Goal: Information Seeking & Learning: Learn about a topic

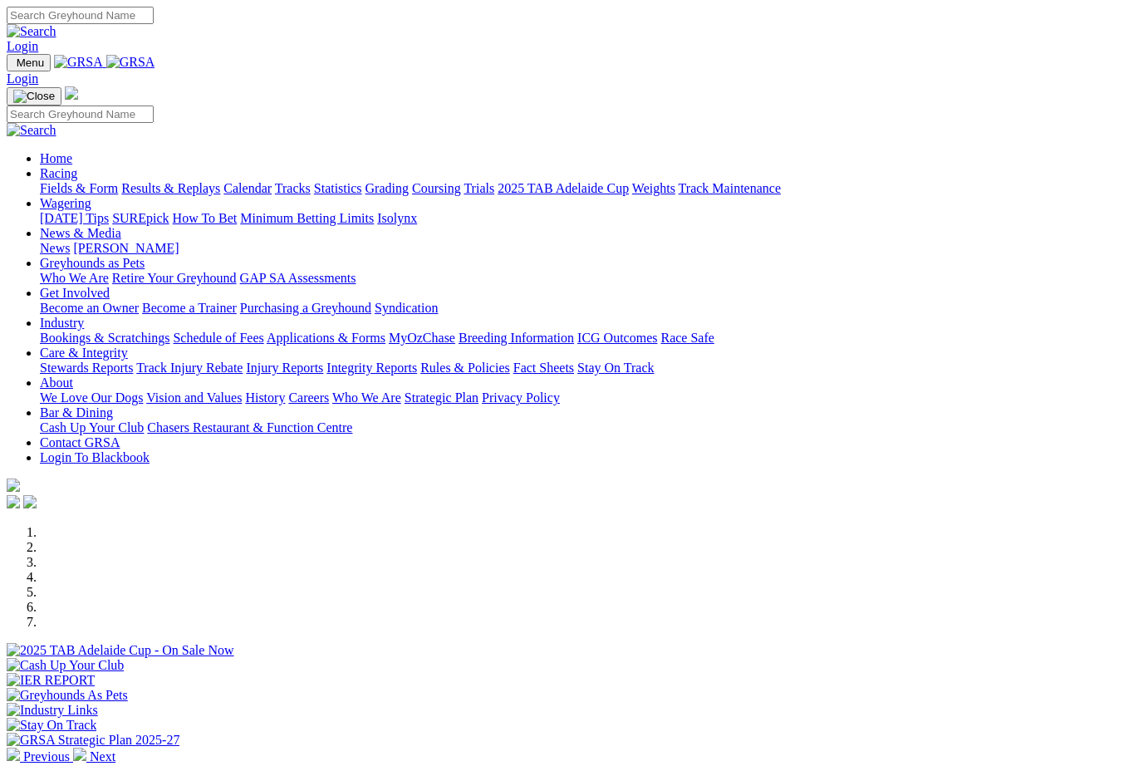
scroll to position [137, 0]
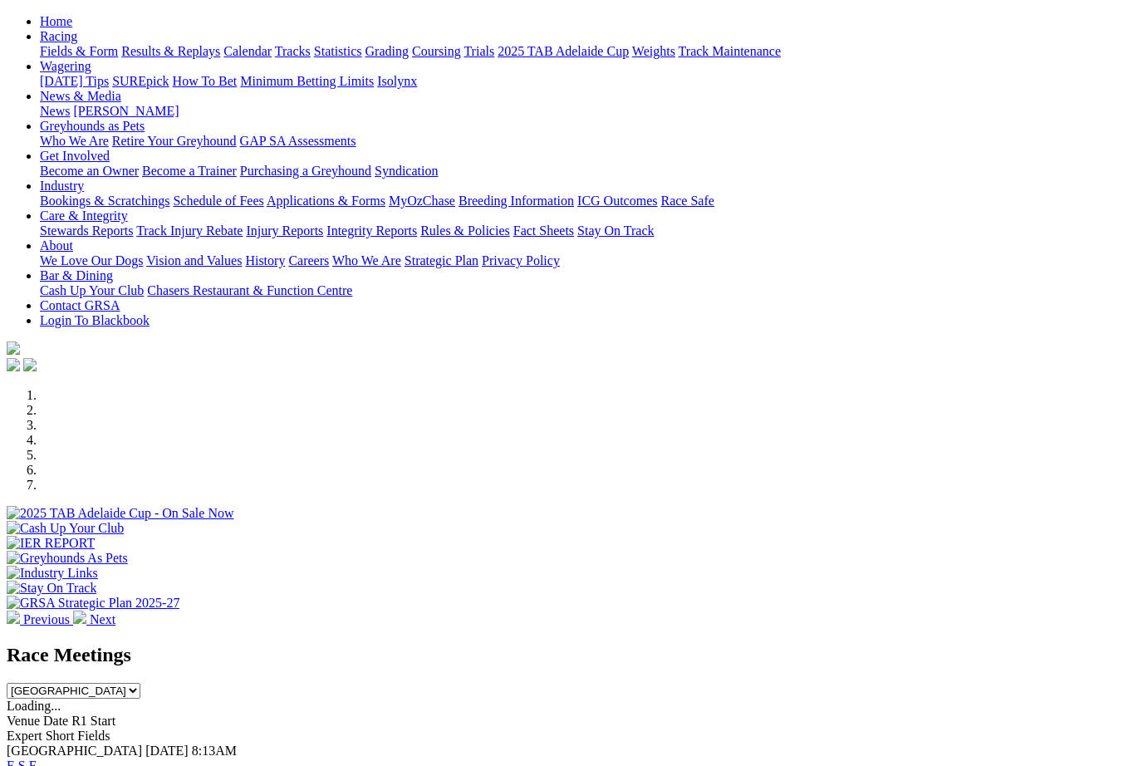
click at [140, 683] on select "South Australia New South Wales Northern Territory Queensland Tasmania Victoria…" at bounding box center [74, 691] width 134 height 16
select select "QLD"
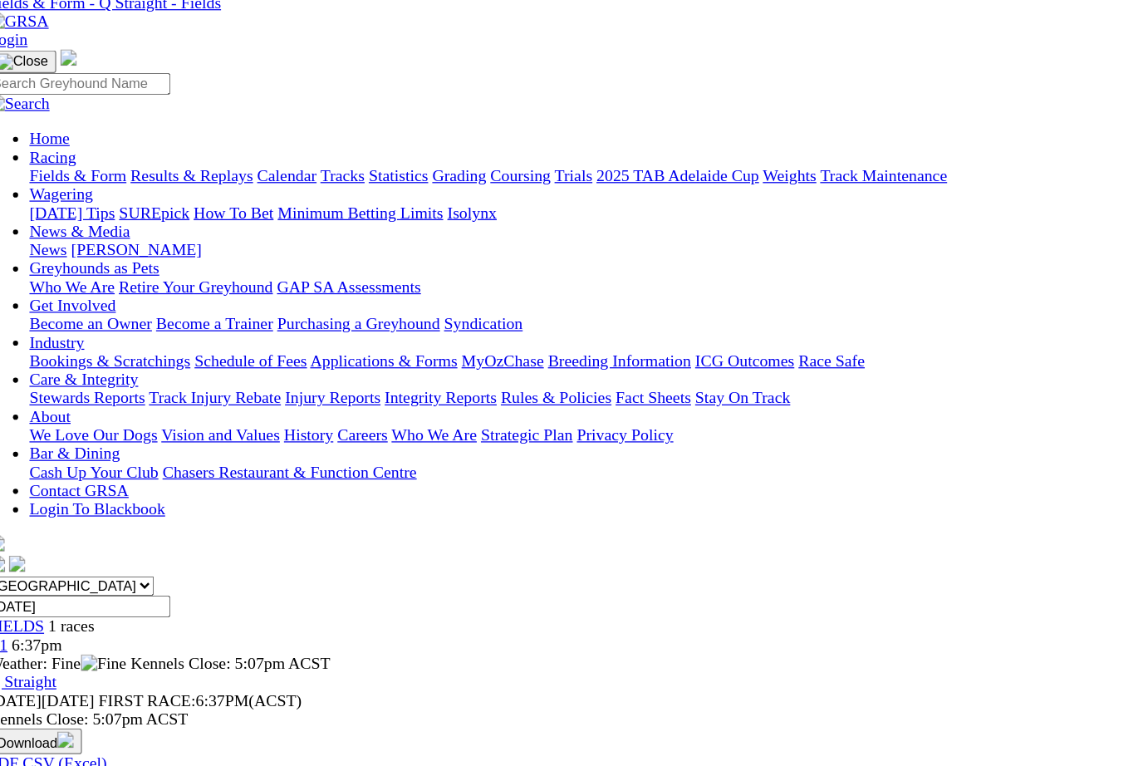
scroll to position [74, 0]
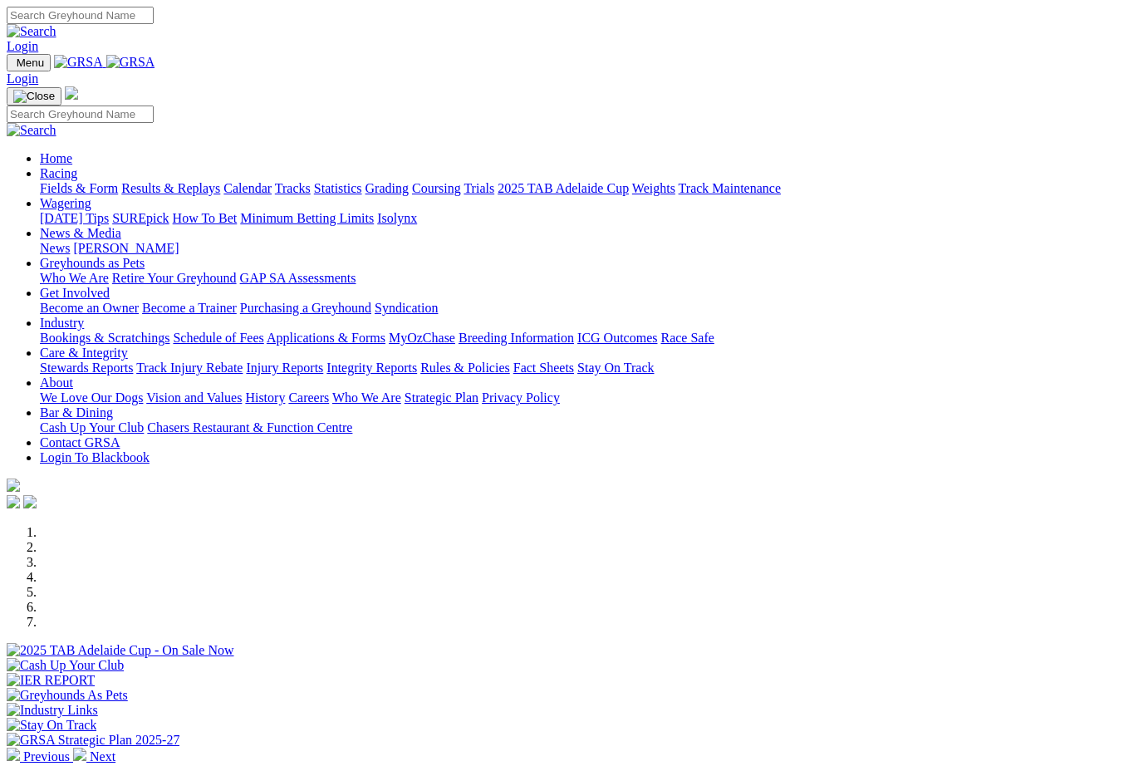
scroll to position [174, 0]
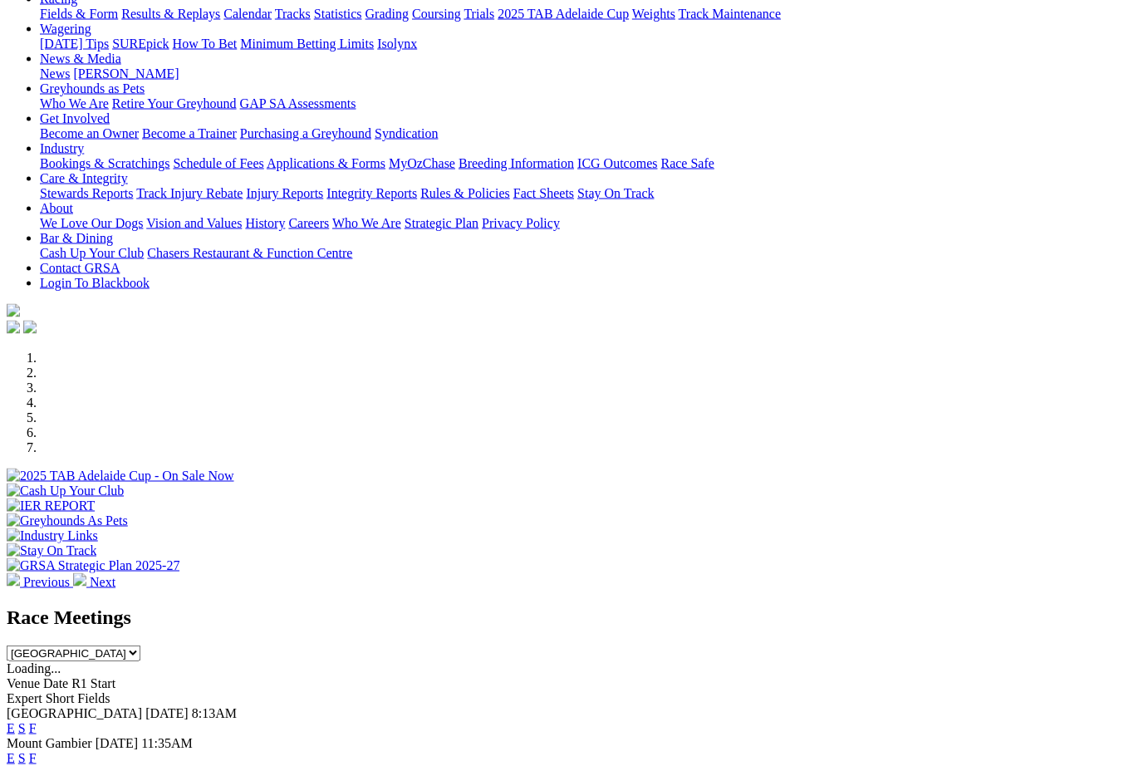
click at [140, 645] on select "South Australia New South Wales Northern Territory Queensland Tasmania Victoria…" at bounding box center [74, 653] width 134 height 16
select select "QLD"
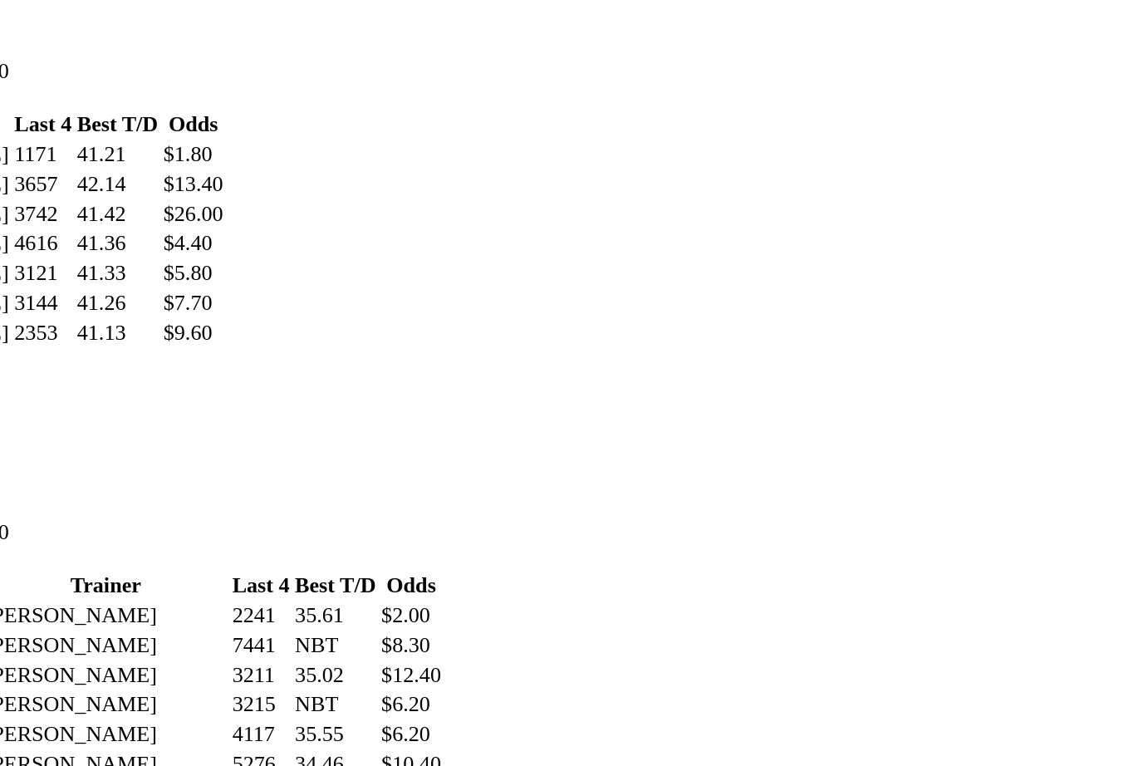
scroll to position [925, 0]
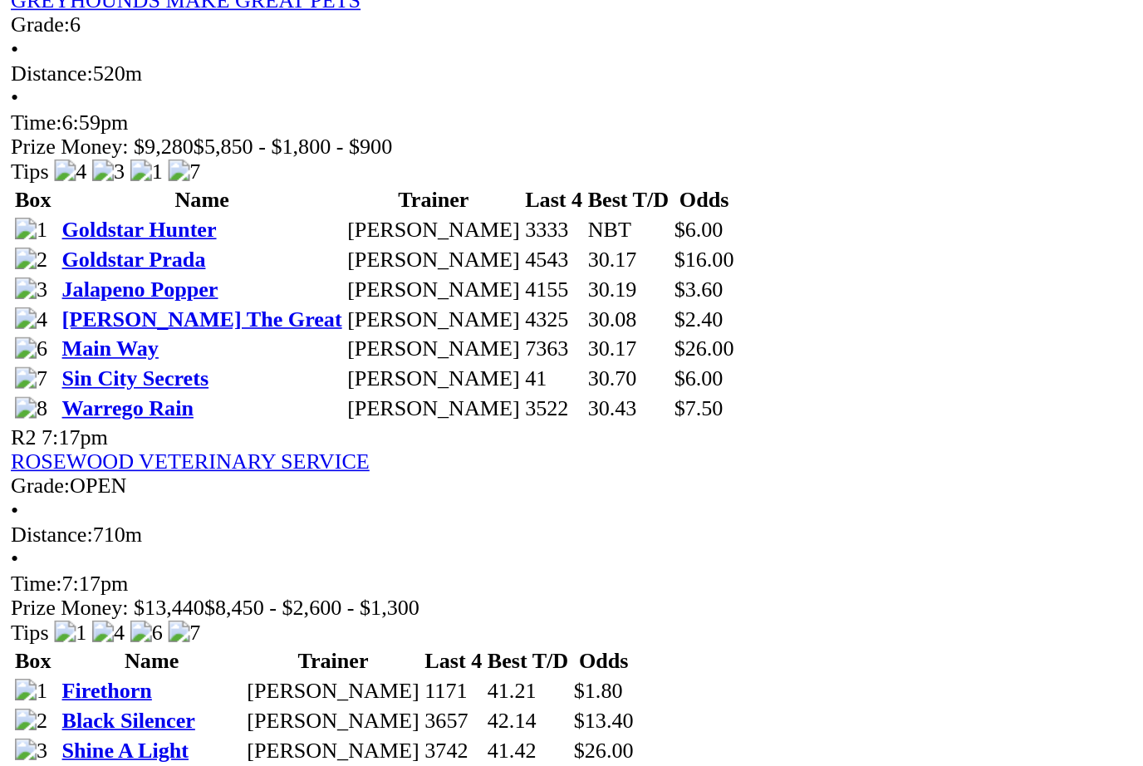
scroll to position [857, 0]
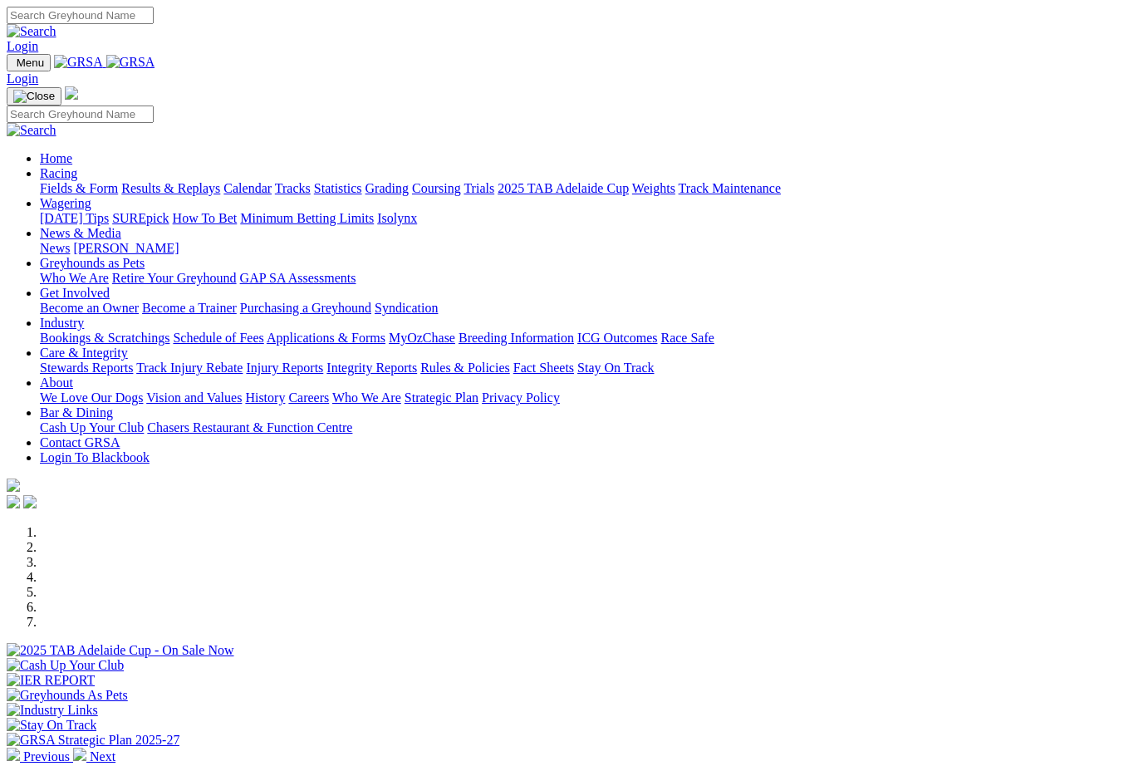
select select "QLD"
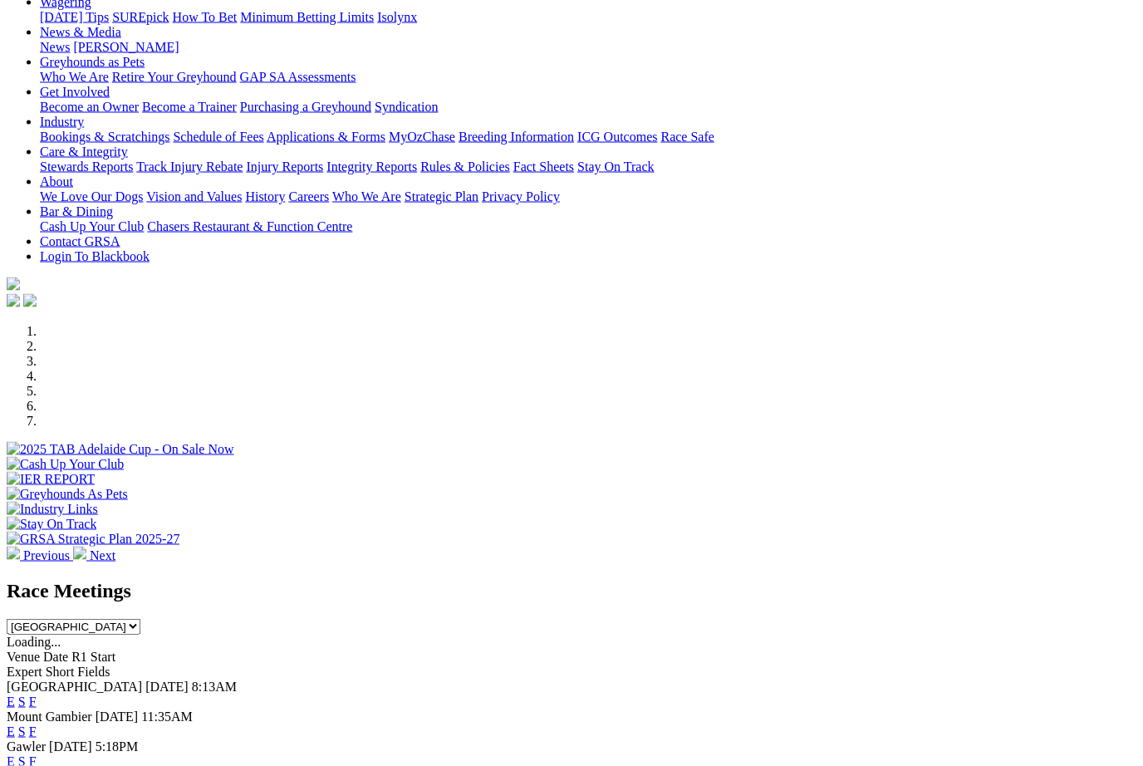
click at [140, 619] on select "South Australia New South Wales Northern Territory Queensland Tasmania Victoria…" at bounding box center [74, 627] width 134 height 16
select select "VIC"
click at [37, 723] on link "F" at bounding box center [32, 730] width 7 height 14
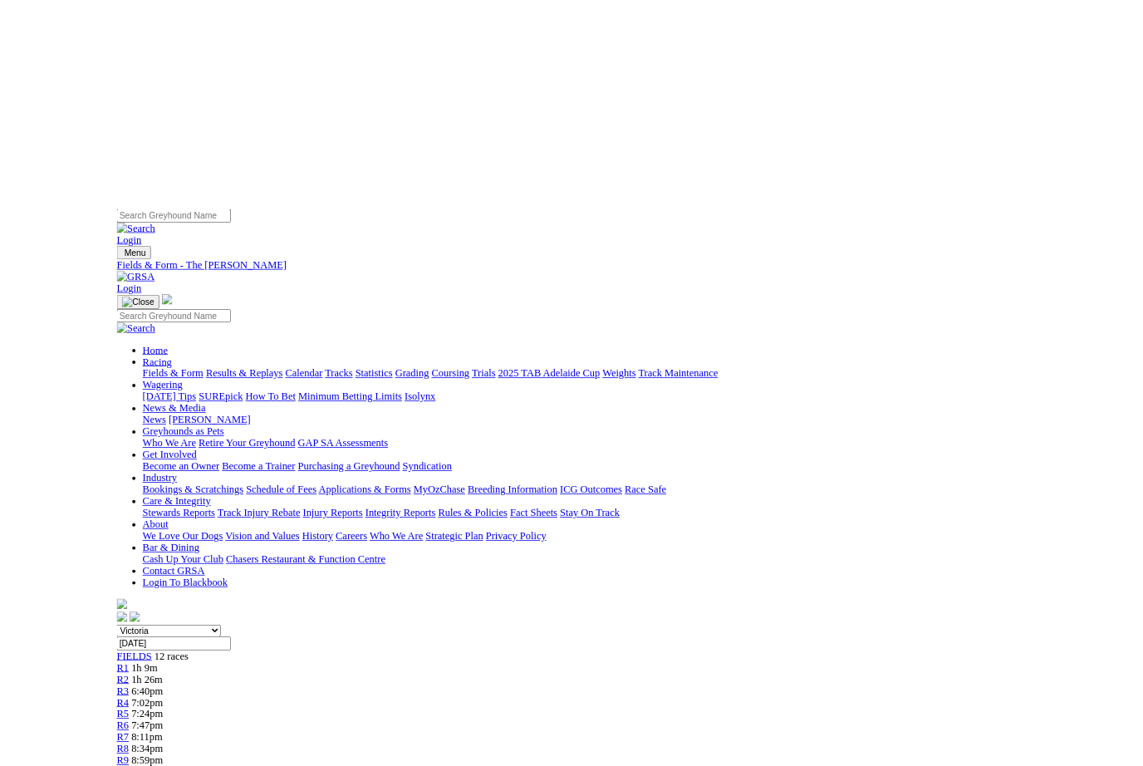
scroll to position [0, 59]
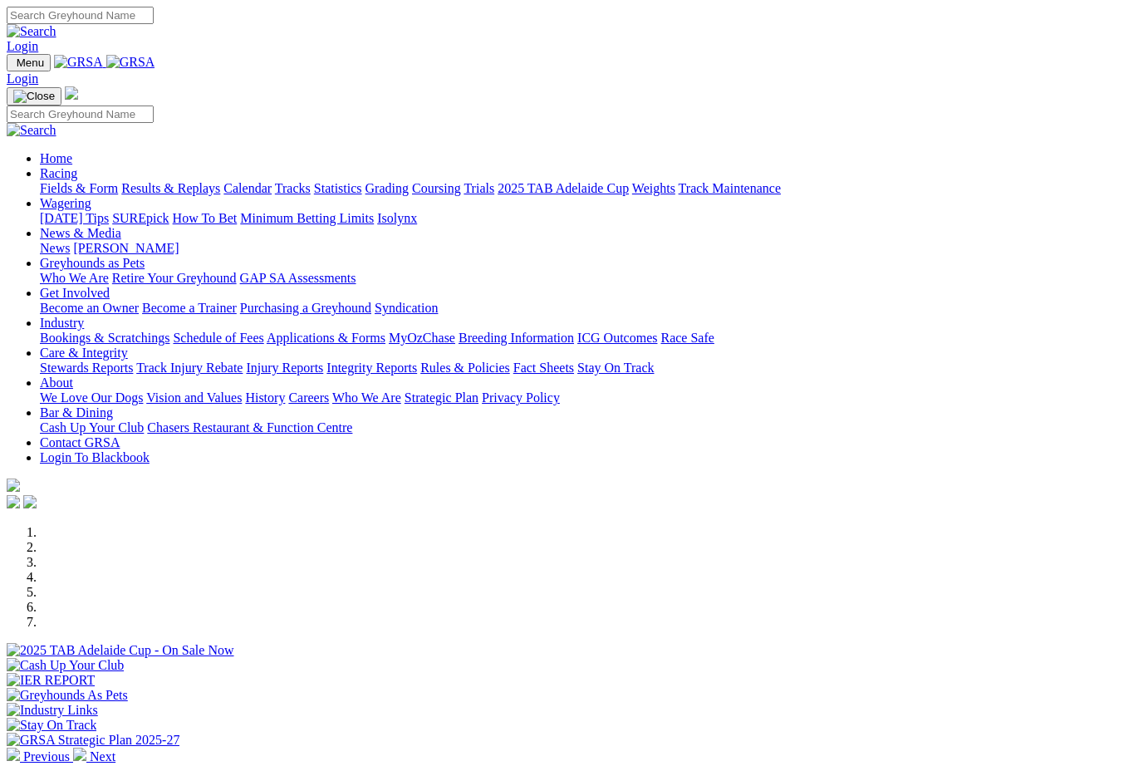
select select "VIC"
